Goal: Use online tool/utility: Utilize a website feature to perform a specific function

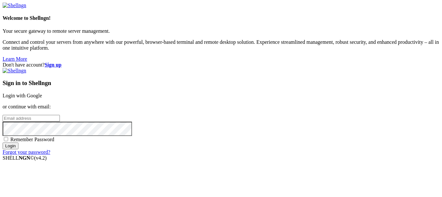
click at [42, 93] on link "Login with Google" at bounding box center [23, 96] width 40 height 6
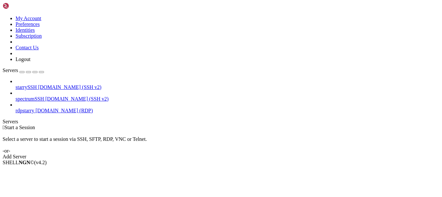
click at [34, 108] on span "rdpstarry" at bounding box center [25, 111] width 19 height 6
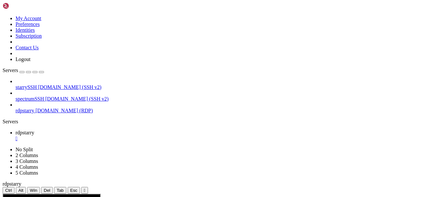
click at [86, 188] on div "" at bounding box center [85, 190] width 2 height 5
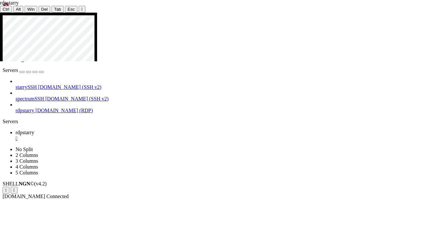
click at [221, 13] on div at bounding box center [221, 13] width 442 height 0
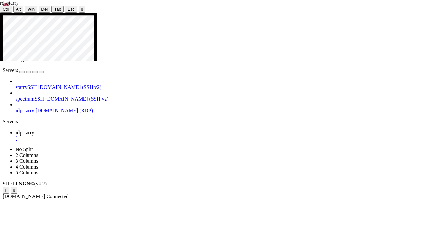
click at [81, 7] on div "" at bounding box center [82, 9] width 2 height 5
